Goal: Find specific page/section: Find specific page/section

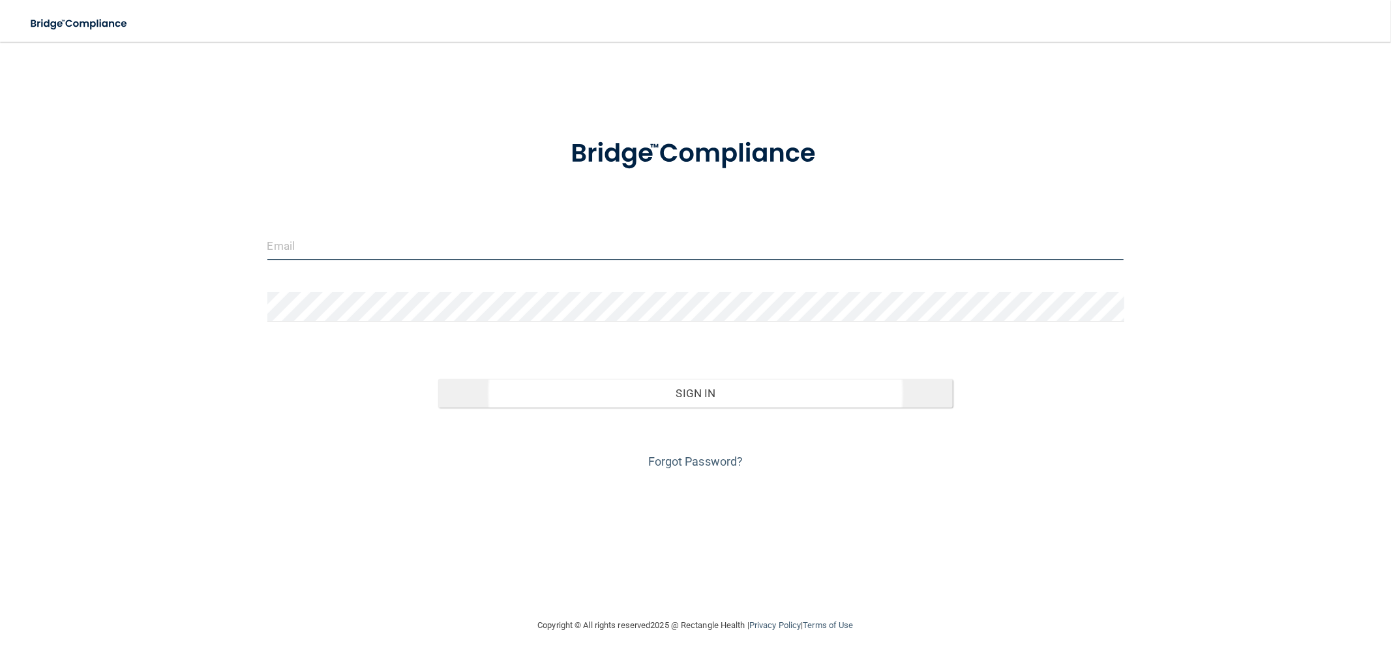
type input "[EMAIL_ADDRESS][DOMAIN_NAME]"
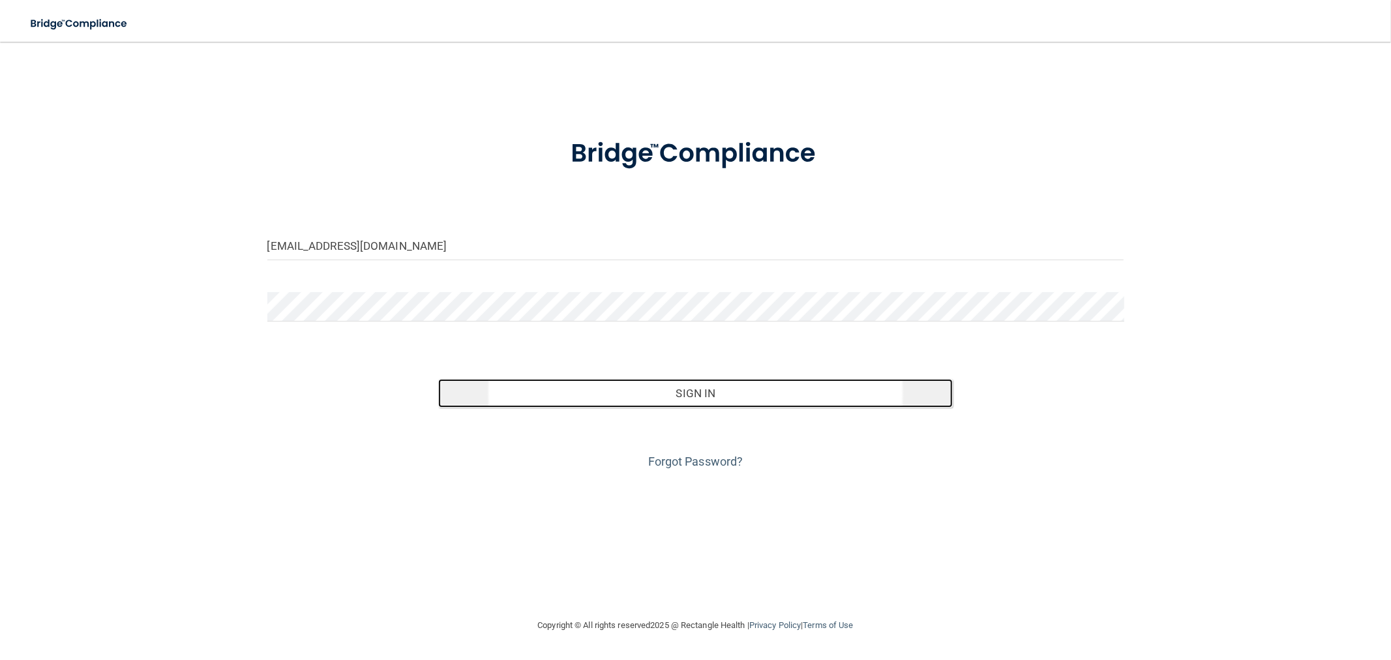
click at [512, 380] on button "Sign In" at bounding box center [695, 393] width 514 height 29
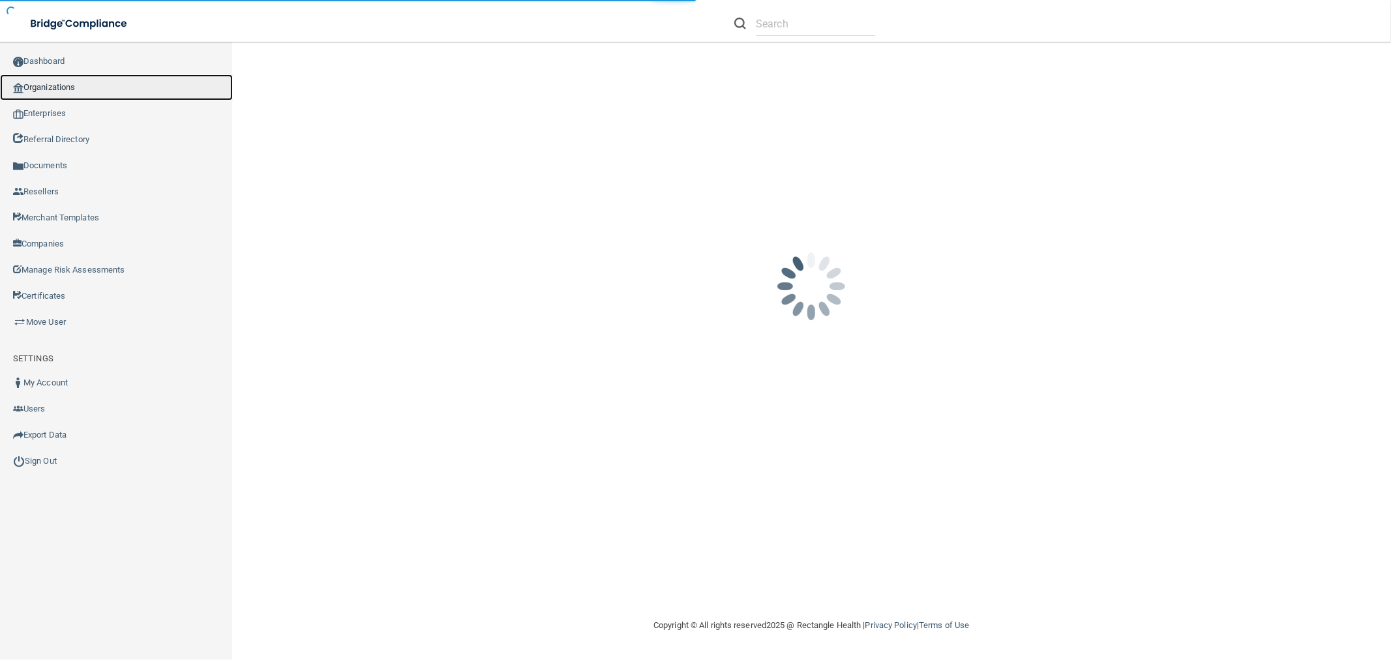
click at [63, 79] on link "Organizations" at bounding box center [116, 87] width 233 height 26
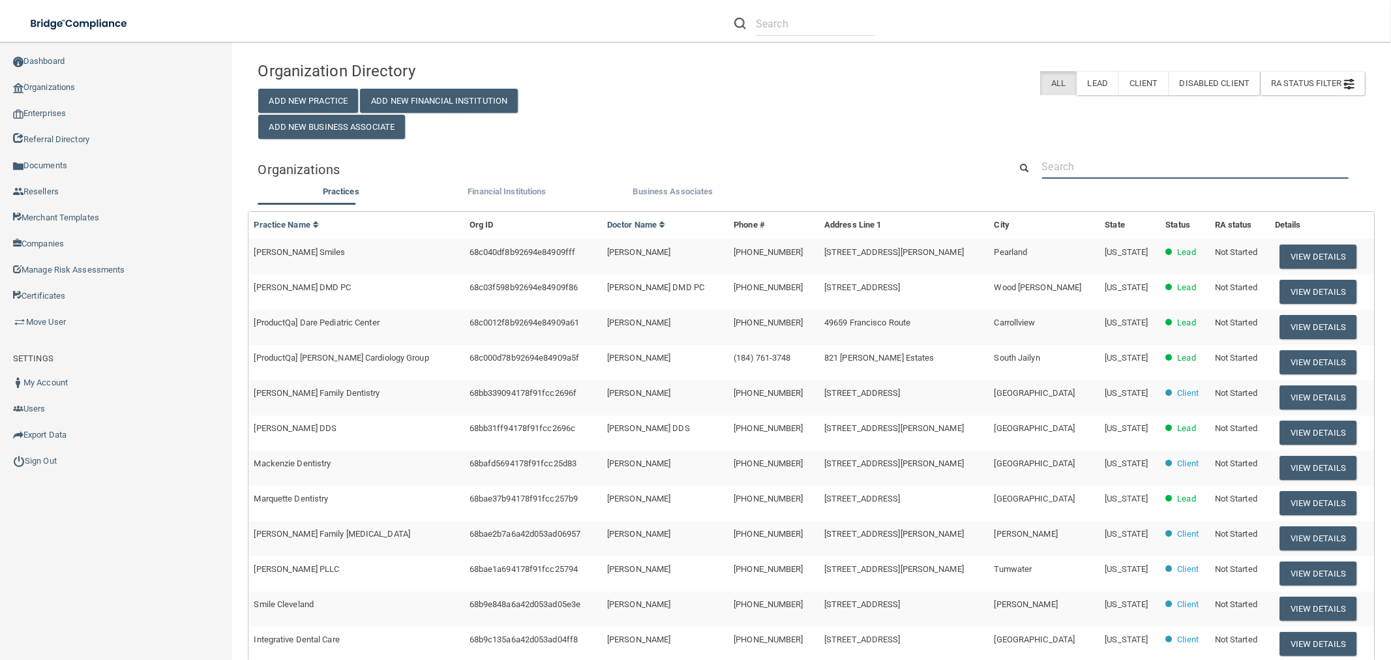
click at [1063, 173] on input "text" at bounding box center [1195, 167] width 307 height 24
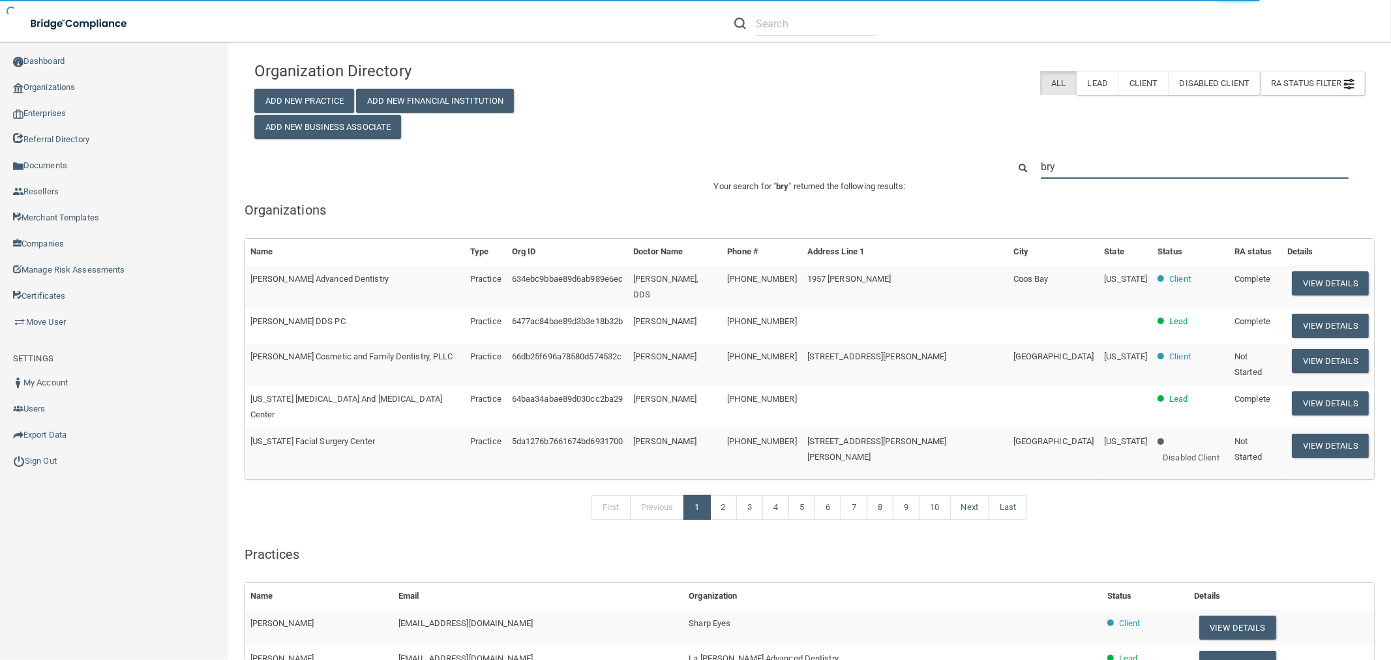
type input "bry"
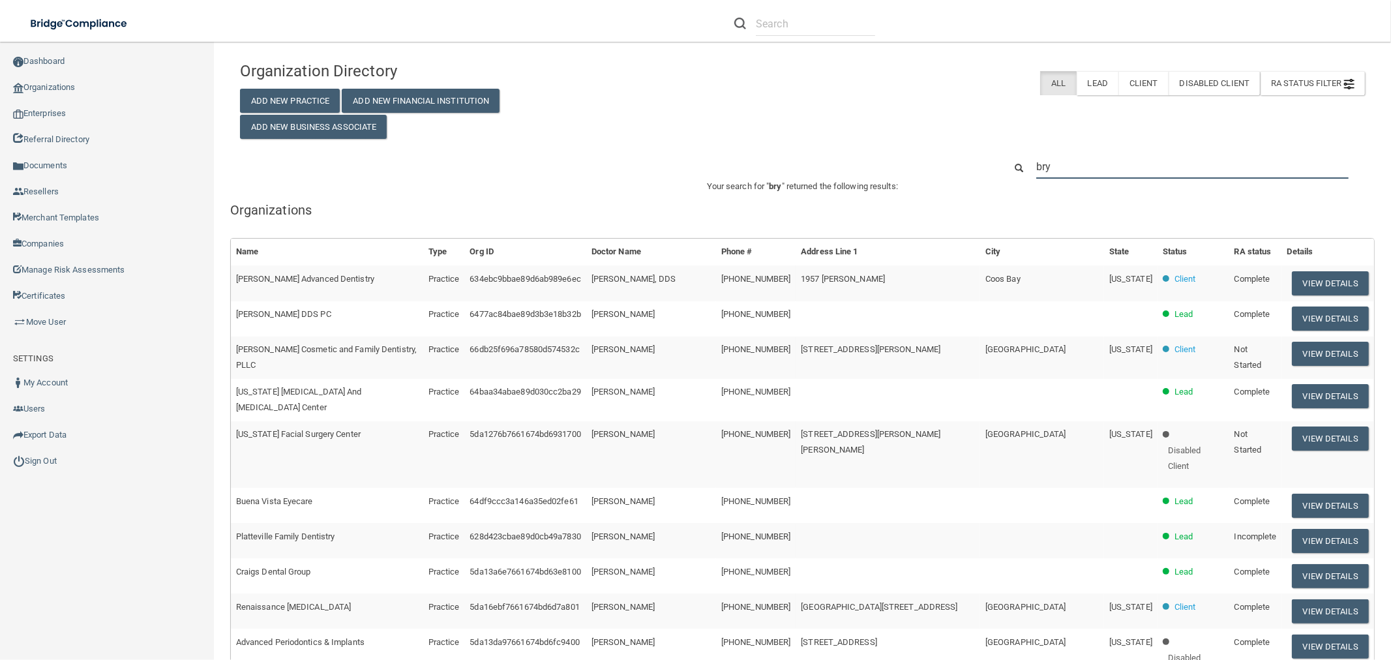
click at [1112, 168] on input "bry" at bounding box center [1193, 167] width 312 height 24
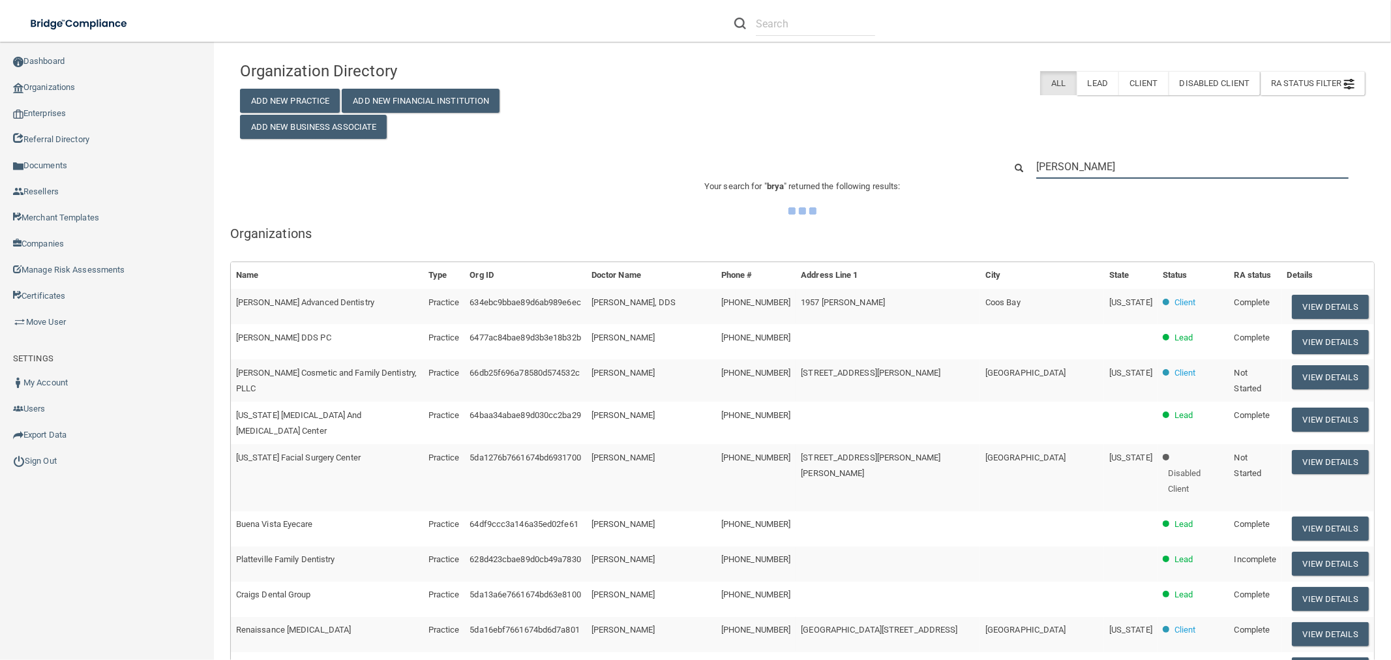
type input "[PERSON_NAME]"
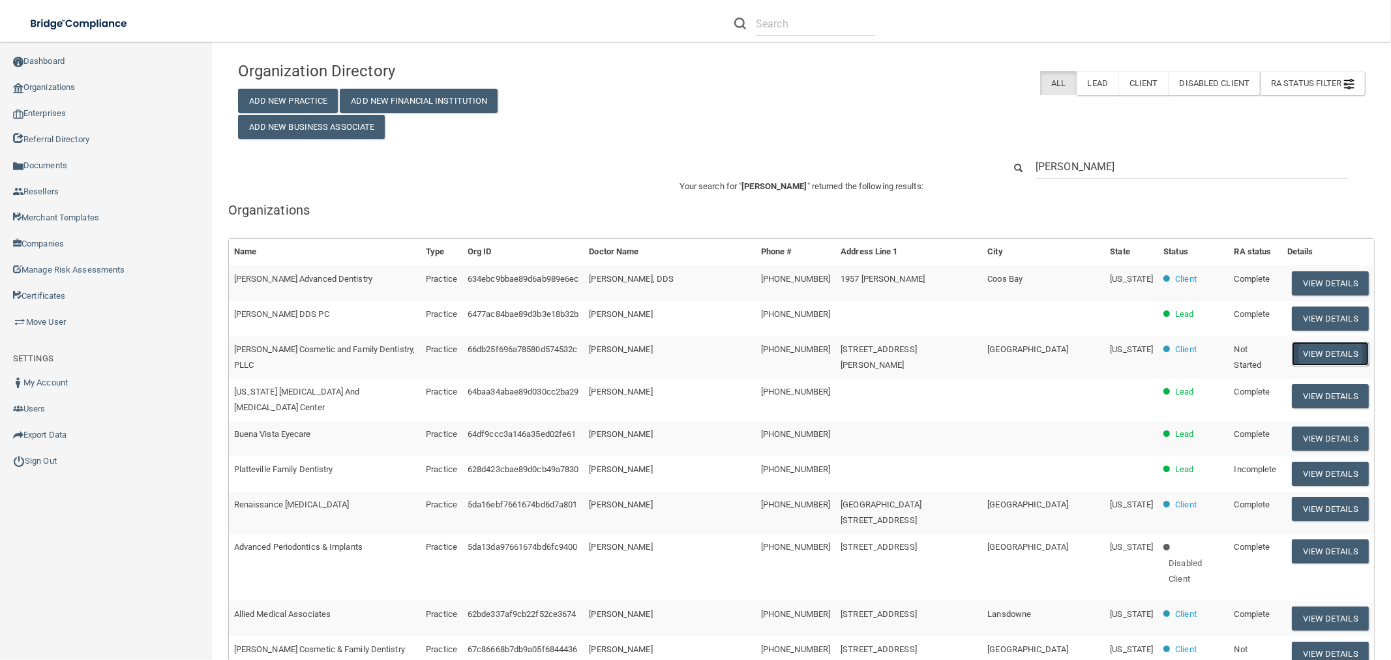
click at [1303, 356] on button "View Details" at bounding box center [1330, 354] width 77 height 24
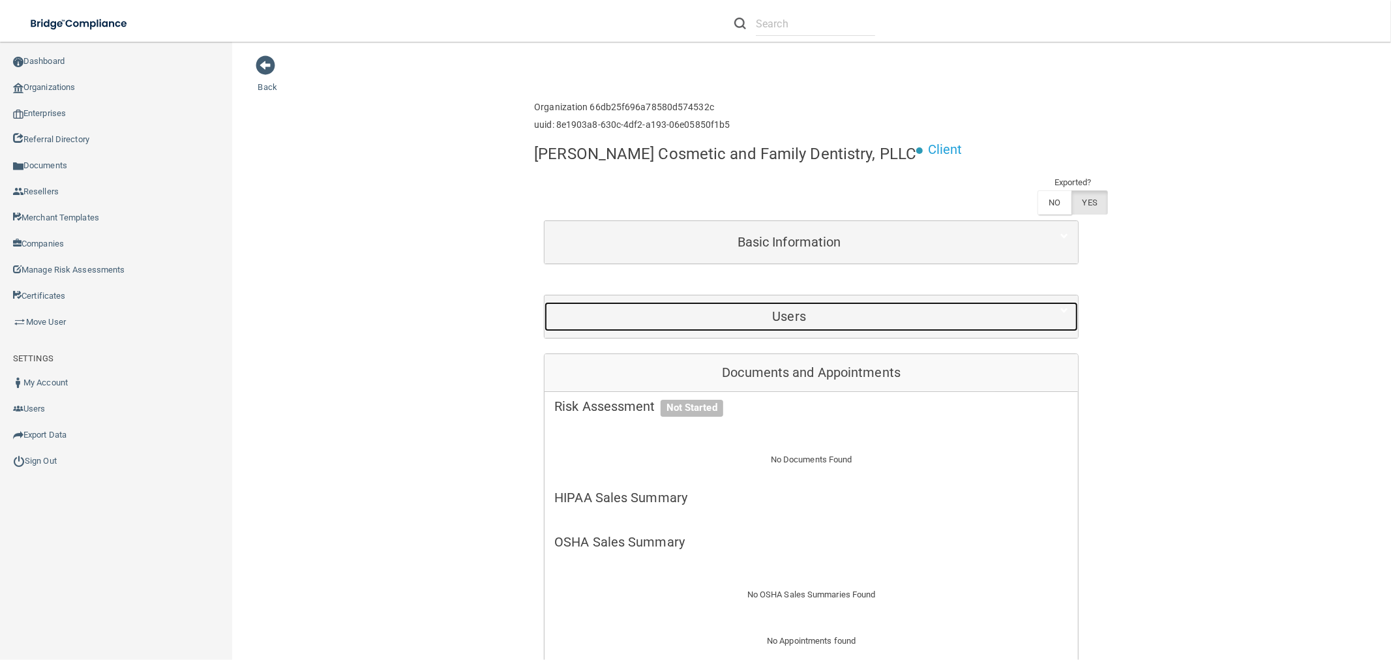
click at [796, 330] on div "Users" at bounding box center [789, 316] width 489 height 29
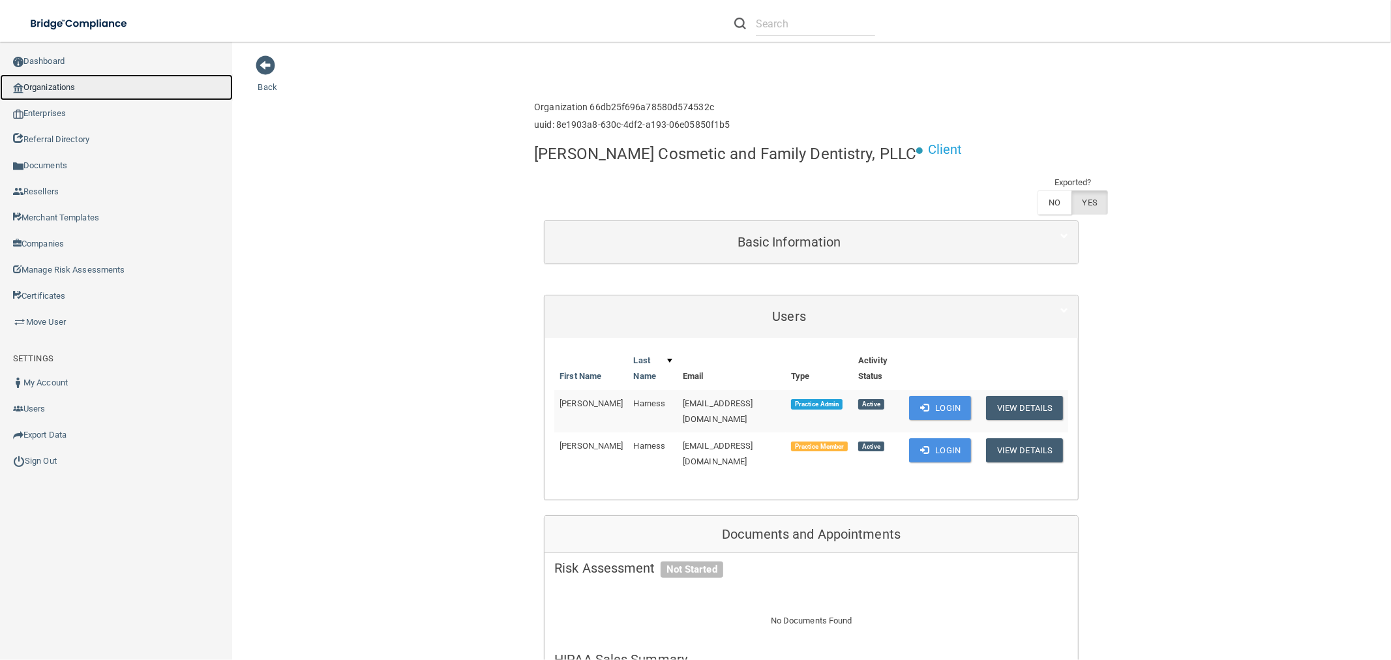
click at [61, 89] on link "Organizations" at bounding box center [116, 87] width 233 height 26
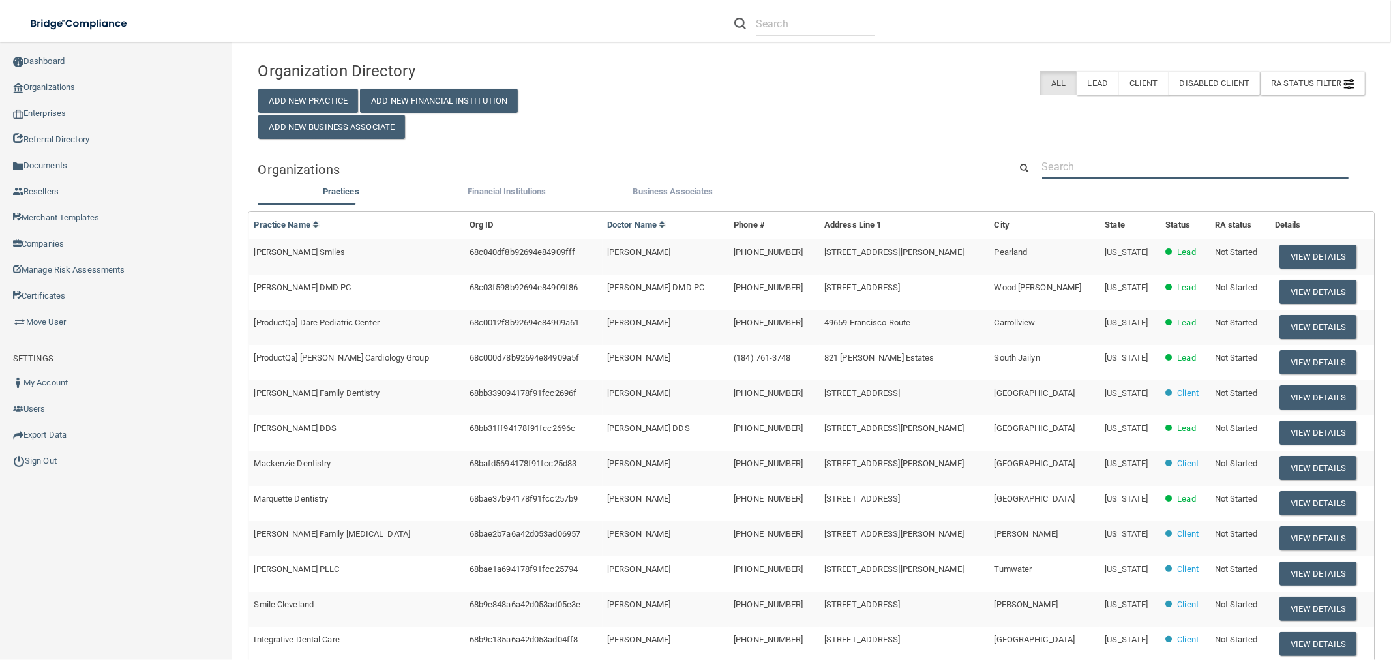
click at [1083, 162] on input "text" at bounding box center [1195, 167] width 307 height 24
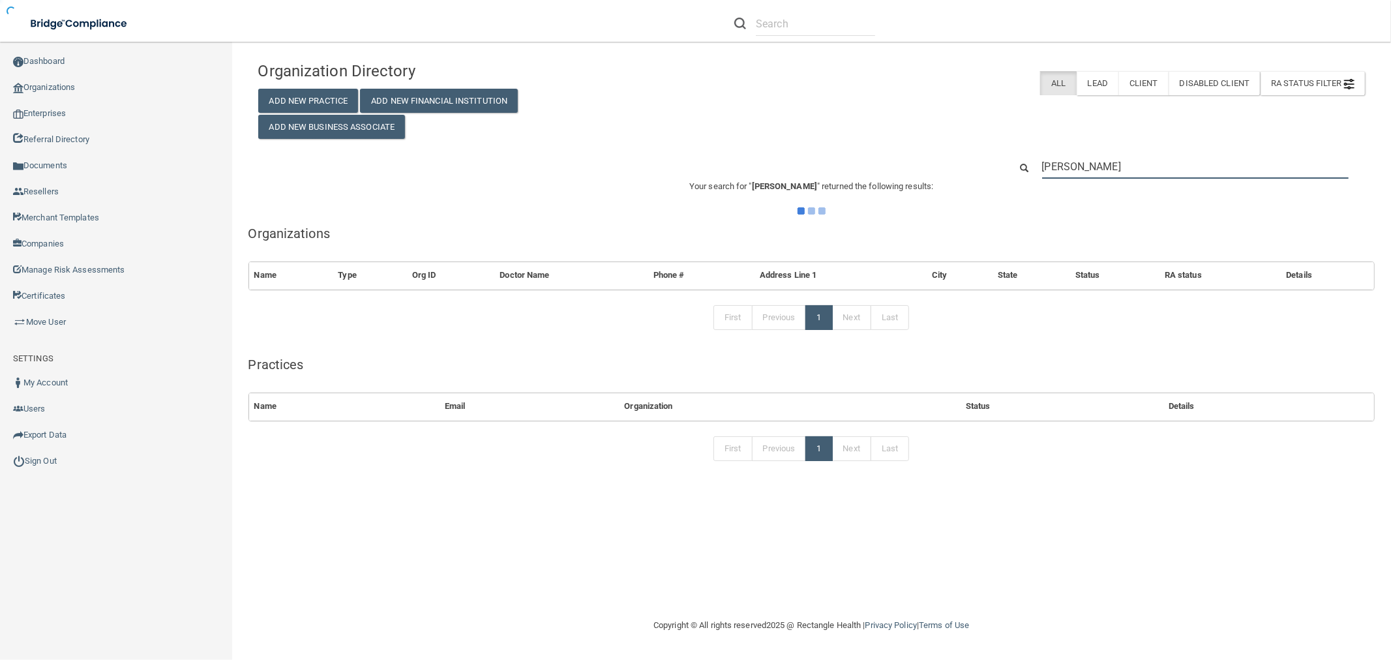
type input "[PERSON_NAME]"
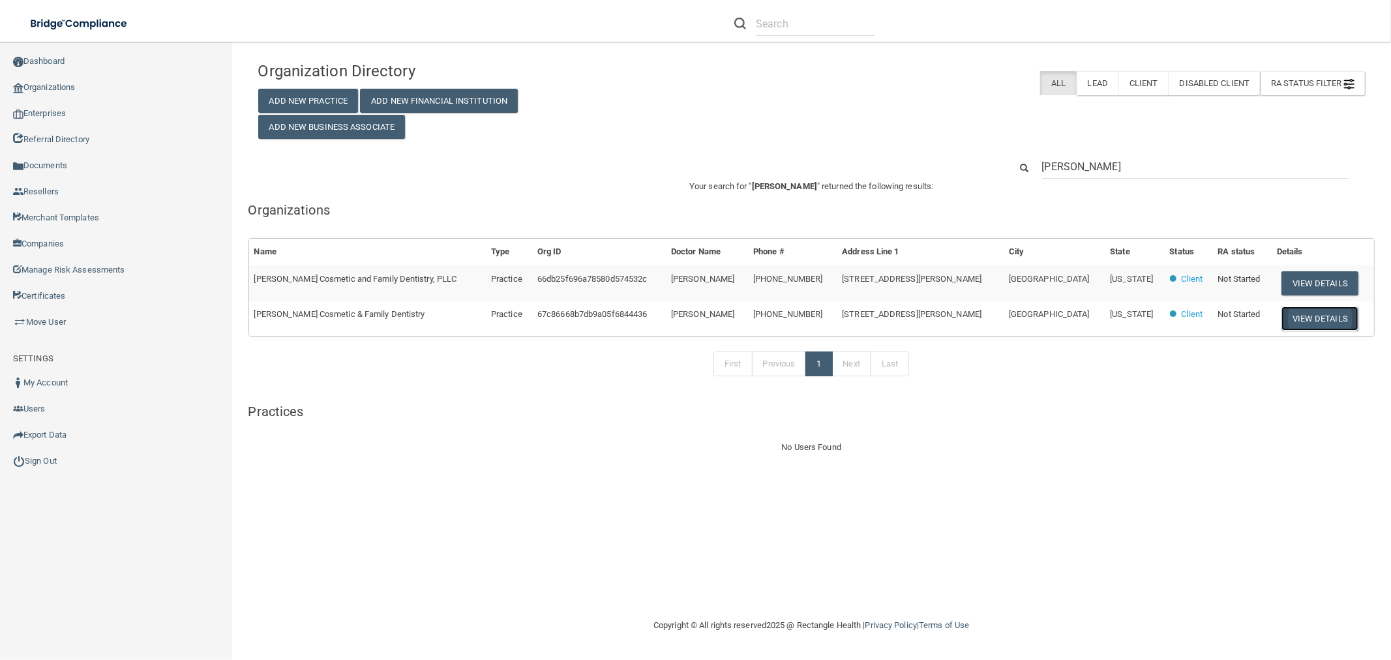
click at [1310, 318] on button "View Details" at bounding box center [1320, 319] width 77 height 24
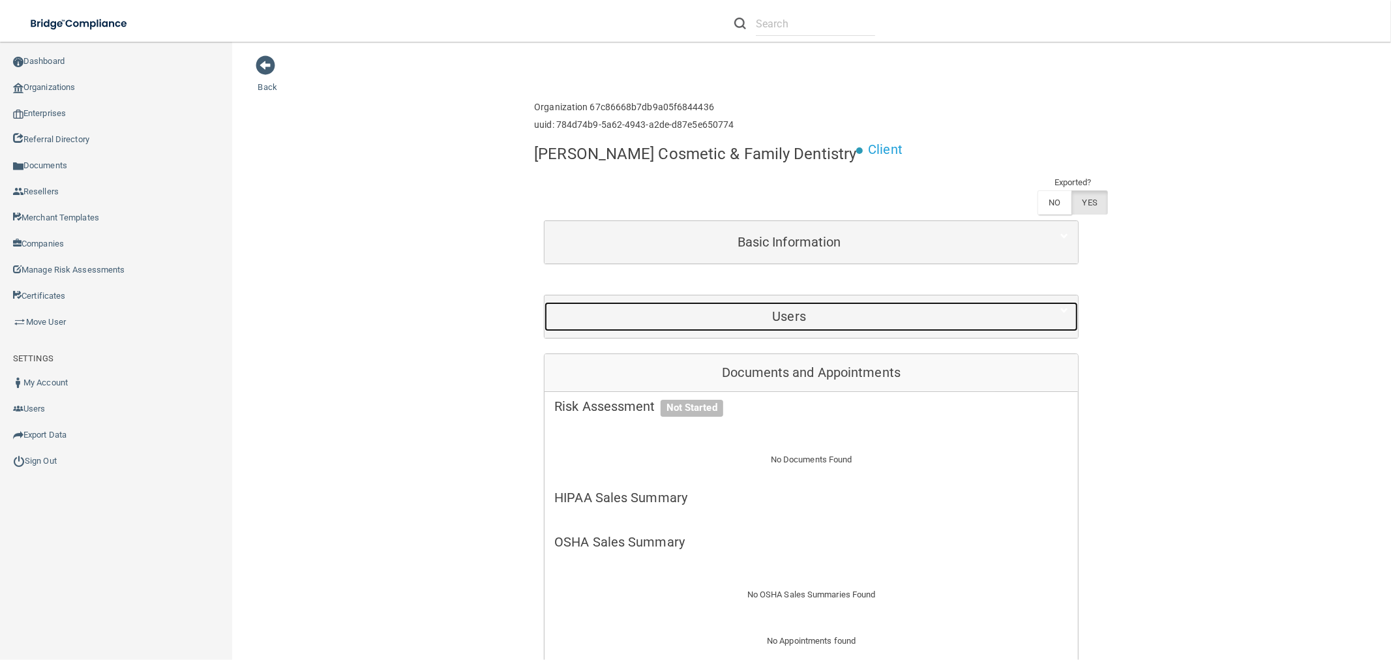
click at [847, 305] on div "Users" at bounding box center [789, 316] width 489 height 29
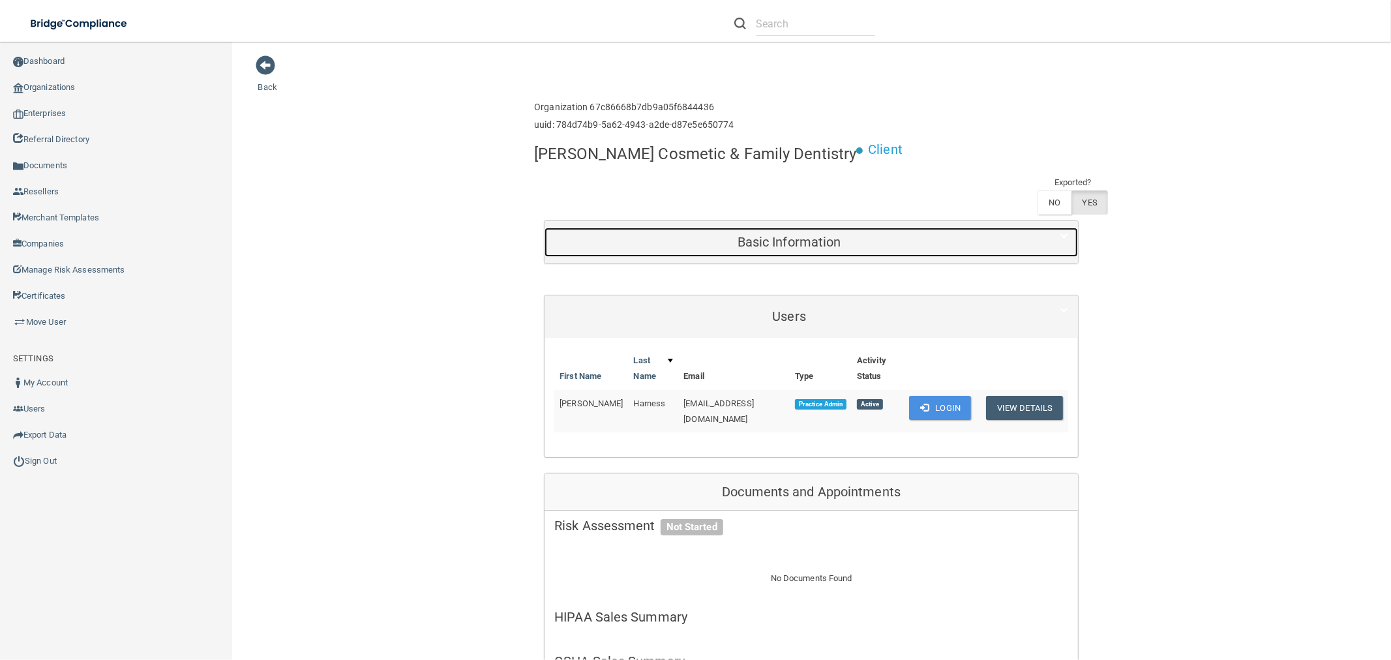
drag, startPoint x: 860, startPoint y: 254, endPoint x: 869, endPoint y: 256, distance: 9.2
click at [861, 254] on div "Basic Information" at bounding box center [789, 242] width 489 height 29
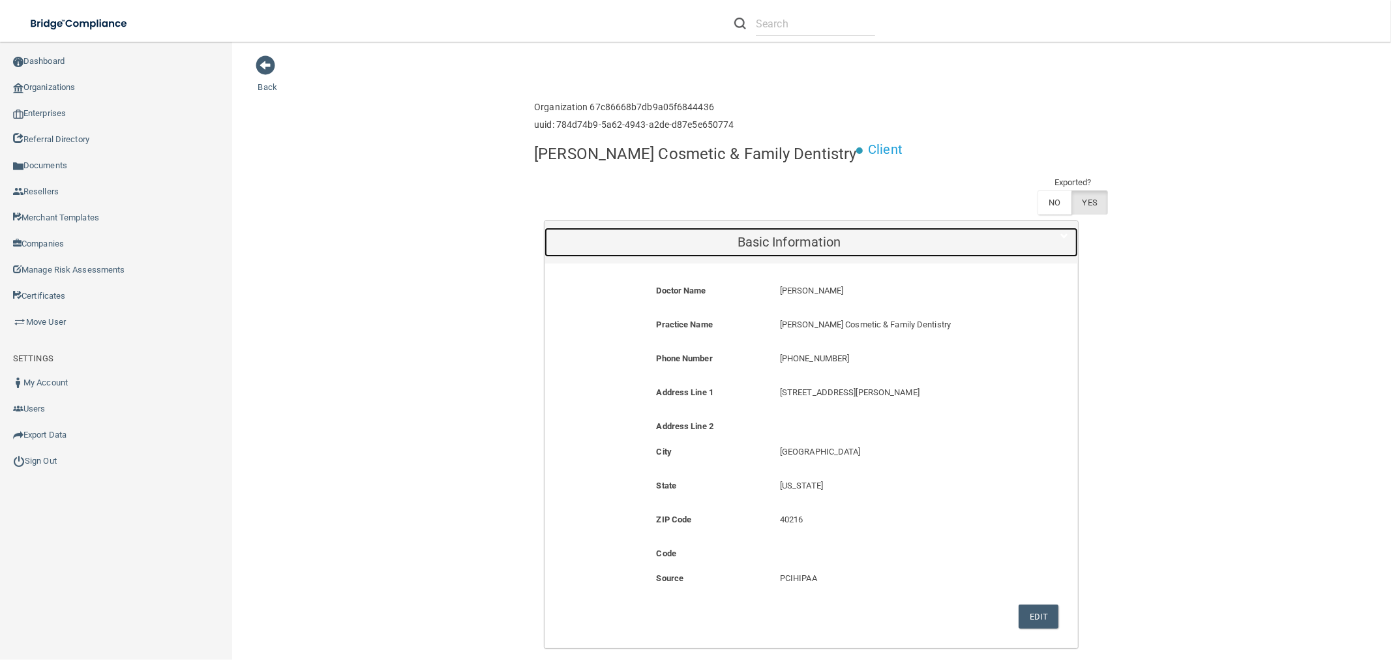
click at [864, 242] on h5 "Basic Information" at bounding box center [789, 242] width 470 height 14
